Goal: Information Seeking & Learning: Learn about a topic

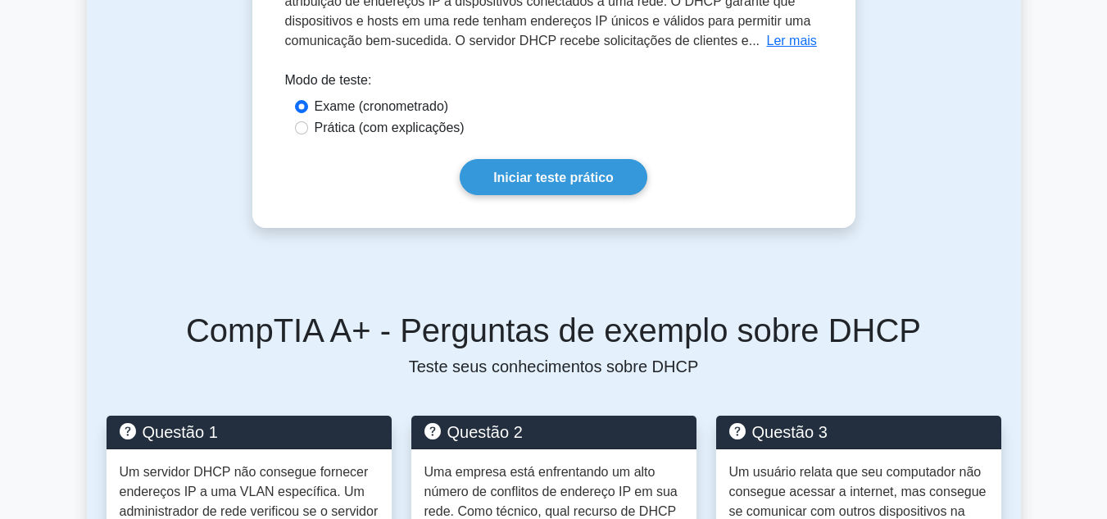
scroll to position [328, 0]
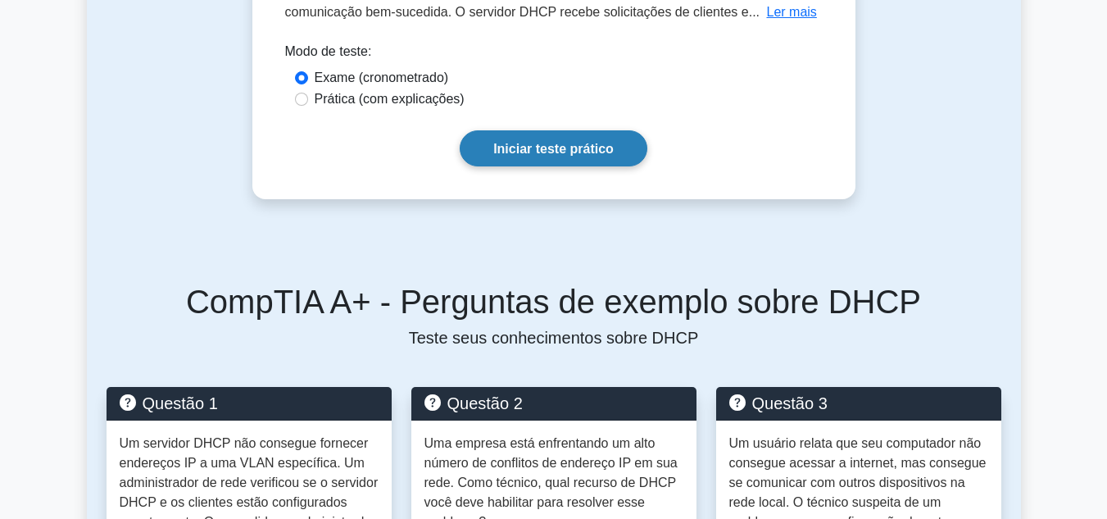
click at [574, 152] on font "Iniciar teste prático" at bounding box center [553, 149] width 120 height 14
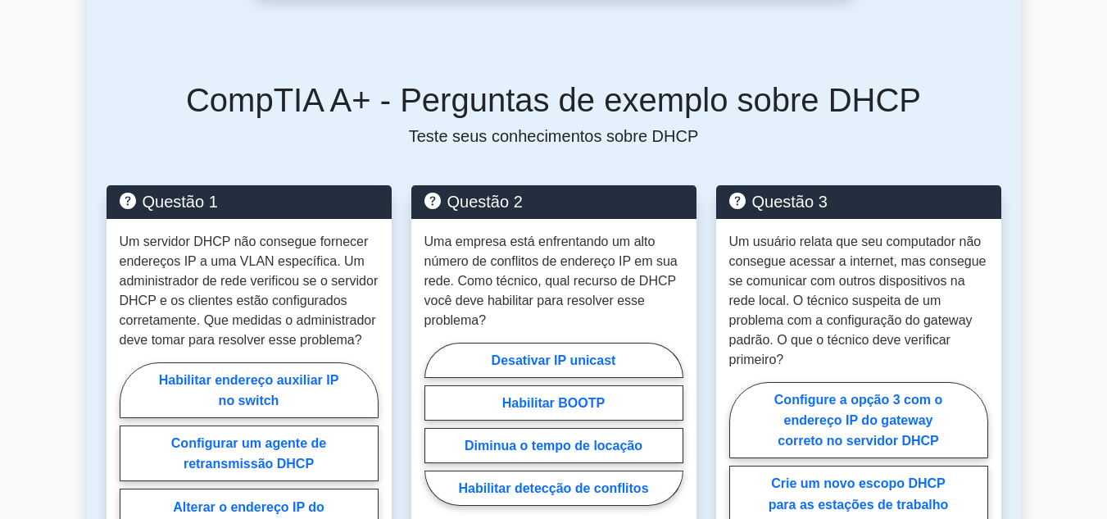
scroll to position [574, 0]
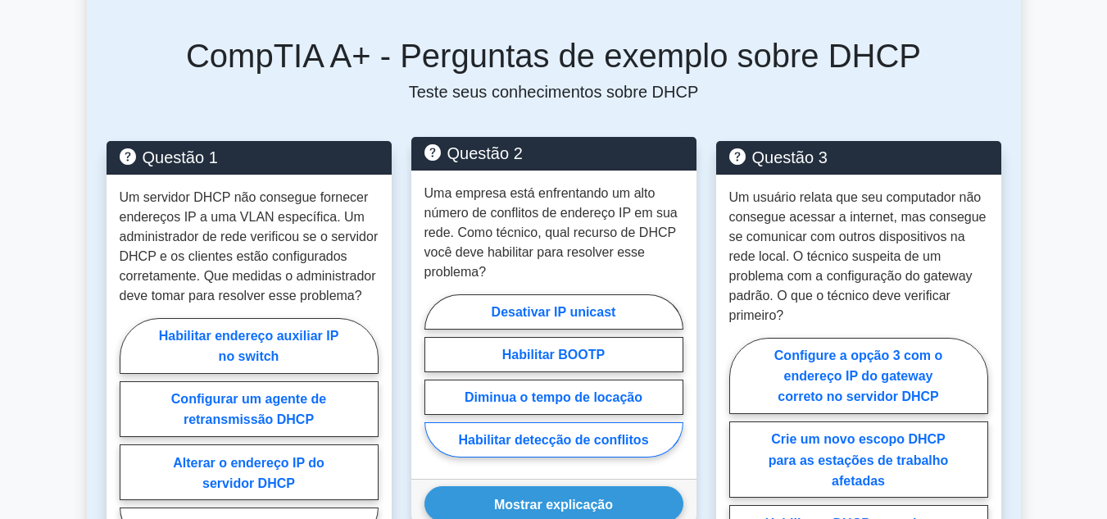
click at [560, 444] on font "Habilitar detecção de conflitos" at bounding box center [553, 440] width 190 height 14
click at [435, 385] on input "Habilitar detecção de conflitos" at bounding box center [430, 380] width 11 height 11
radio input "true"
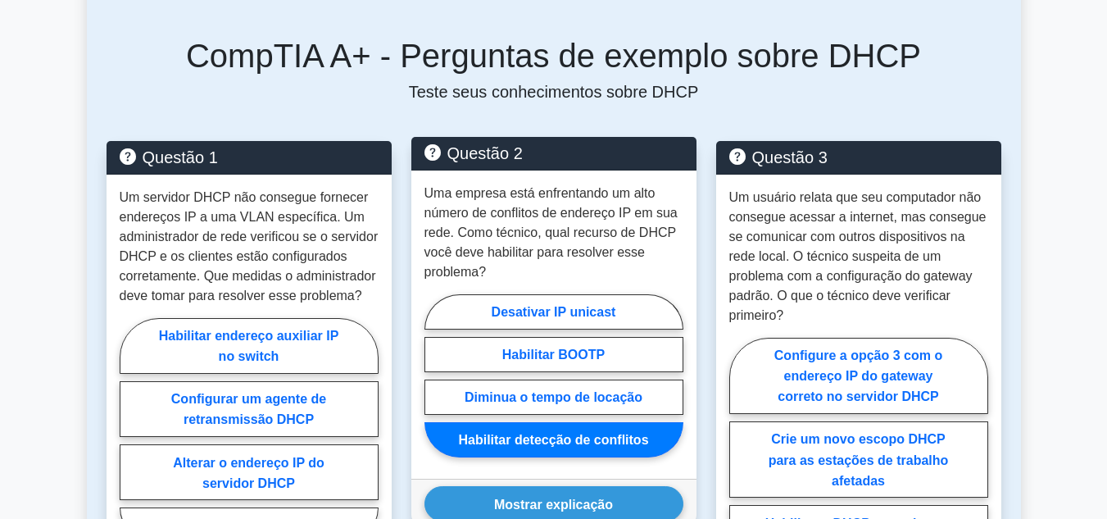
click at [560, 444] on font "Habilitar detecção de conflitos" at bounding box center [553, 440] width 190 height 14
click at [435, 385] on input "Habilitar detecção de conflitos" at bounding box center [430, 380] width 11 height 11
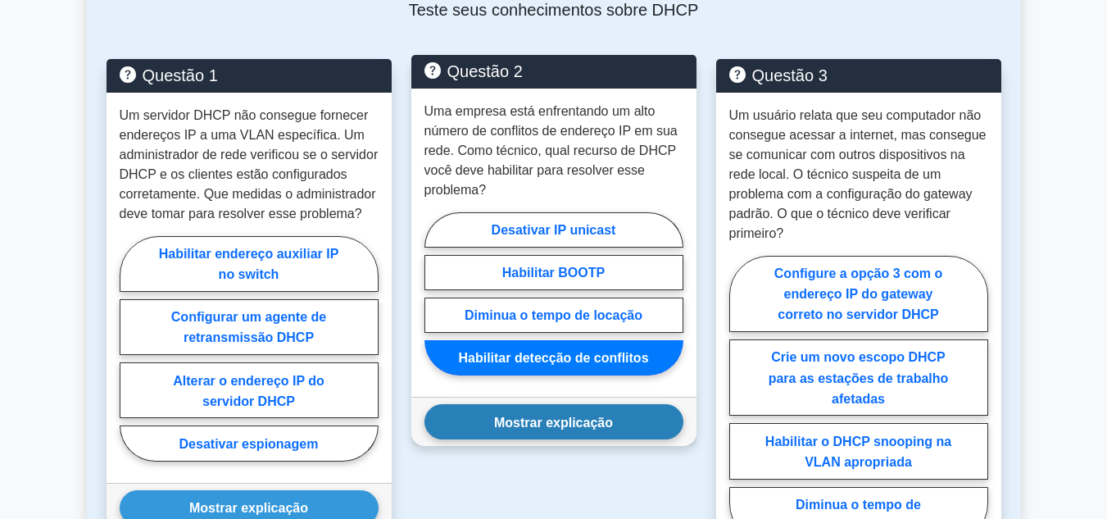
click at [560, 429] on font "Mostrar explicação" at bounding box center [553, 422] width 119 height 14
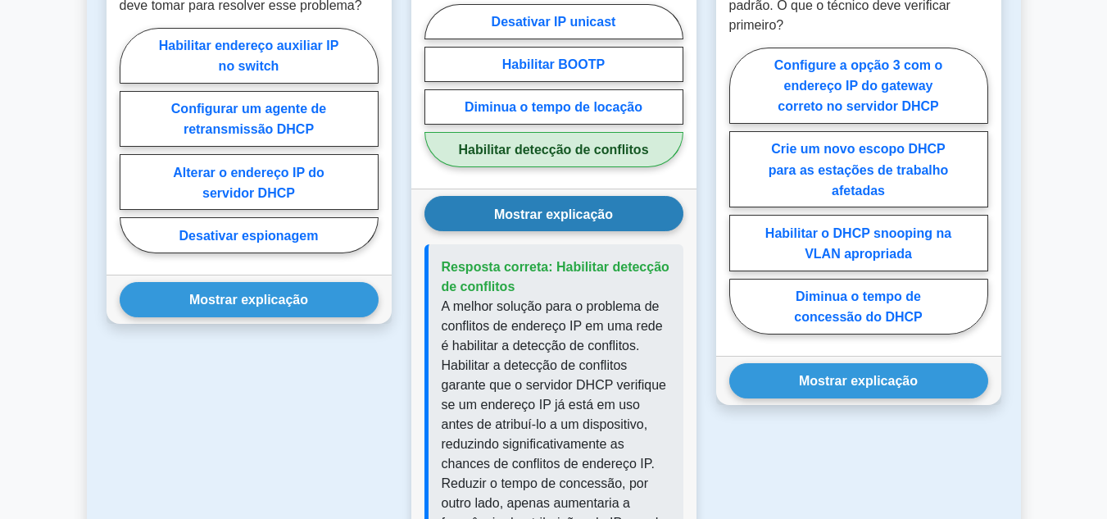
scroll to position [902, 0]
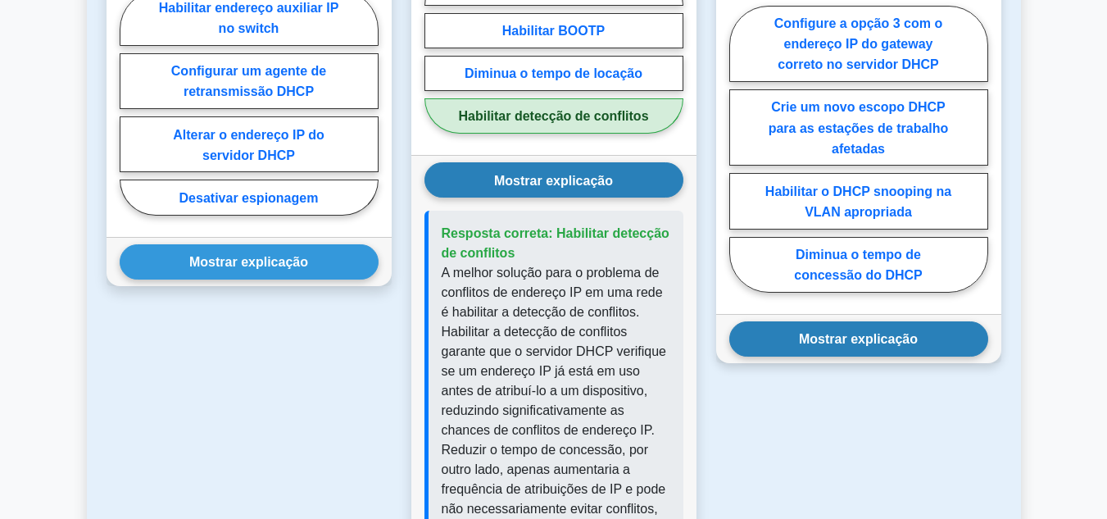
click at [820, 345] on font "Mostrar explicação" at bounding box center [858, 339] width 119 height 14
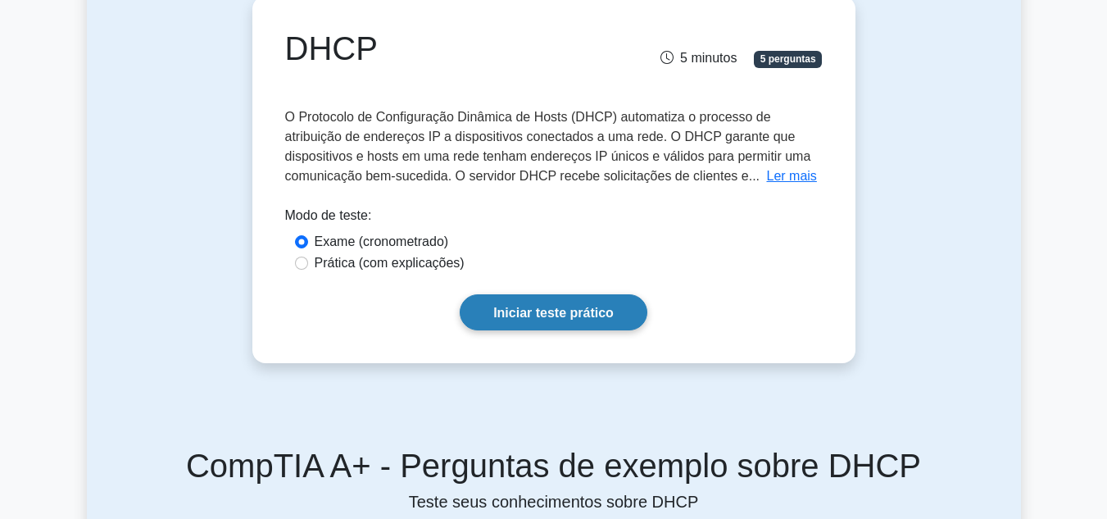
scroll to position [0, 0]
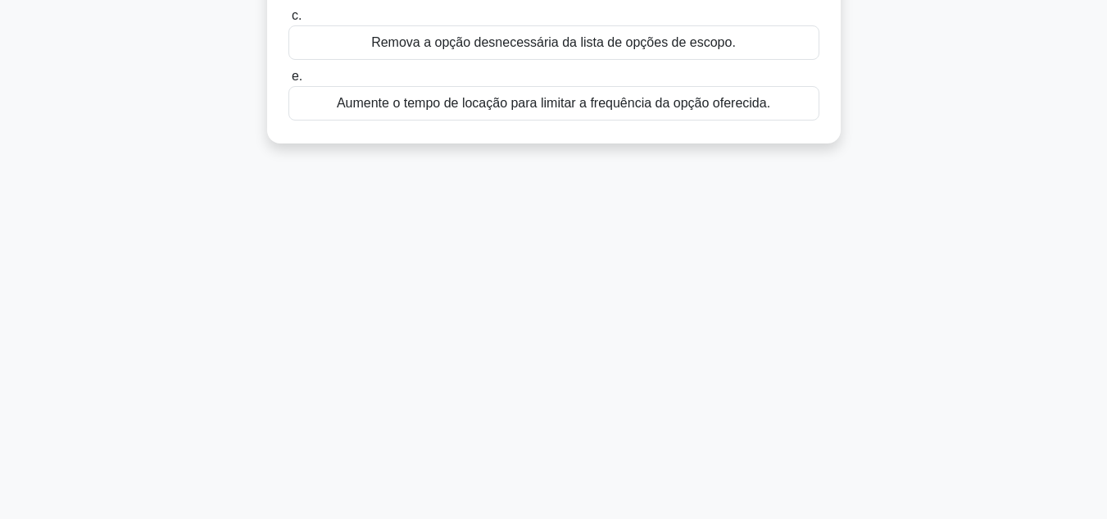
scroll to position [366, 0]
